Goal: Task Accomplishment & Management: Manage account settings

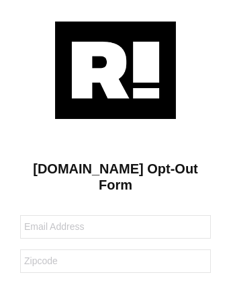
click at [116, 69] on img at bounding box center [115, 70] width 121 height 97
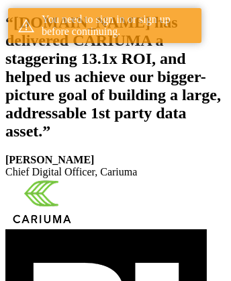
scroll to position [247, 0]
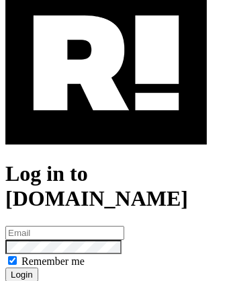
click at [106, 122] on img at bounding box center [106, 63] width 202 height 163
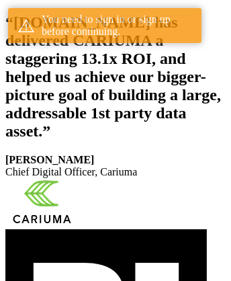
scroll to position [247, 0]
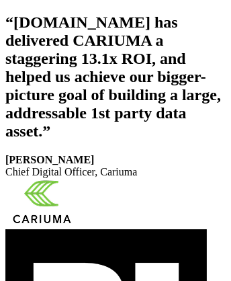
scroll to position [227, 0]
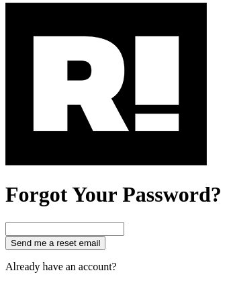
click at [106, 143] on img at bounding box center [106, 84] width 202 height 163
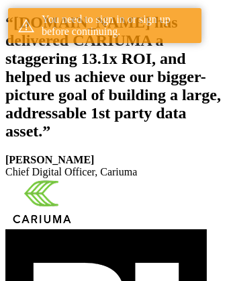
scroll to position [247, 0]
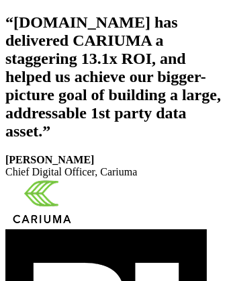
scroll to position [227, 0]
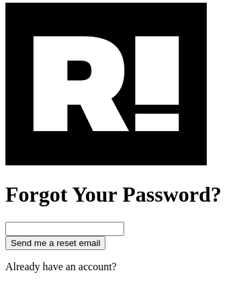
click at [106, 143] on img at bounding box center [106, 84] width 202 height 163
